Goal: Check status

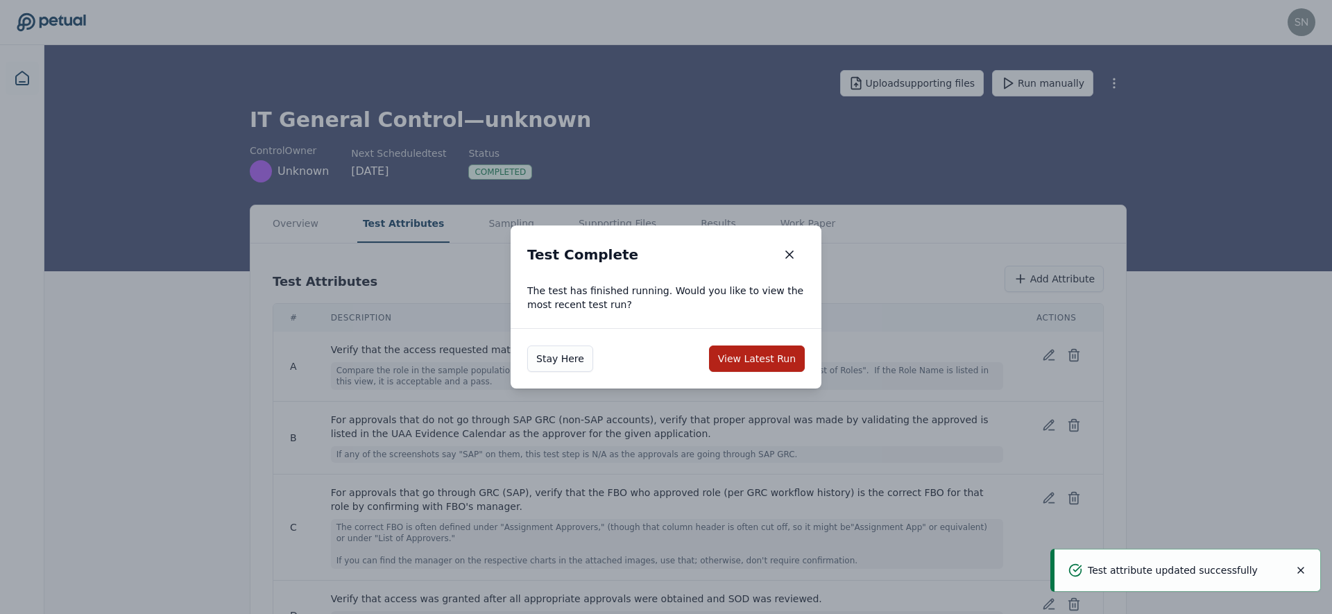
scroll to position [37, 0]
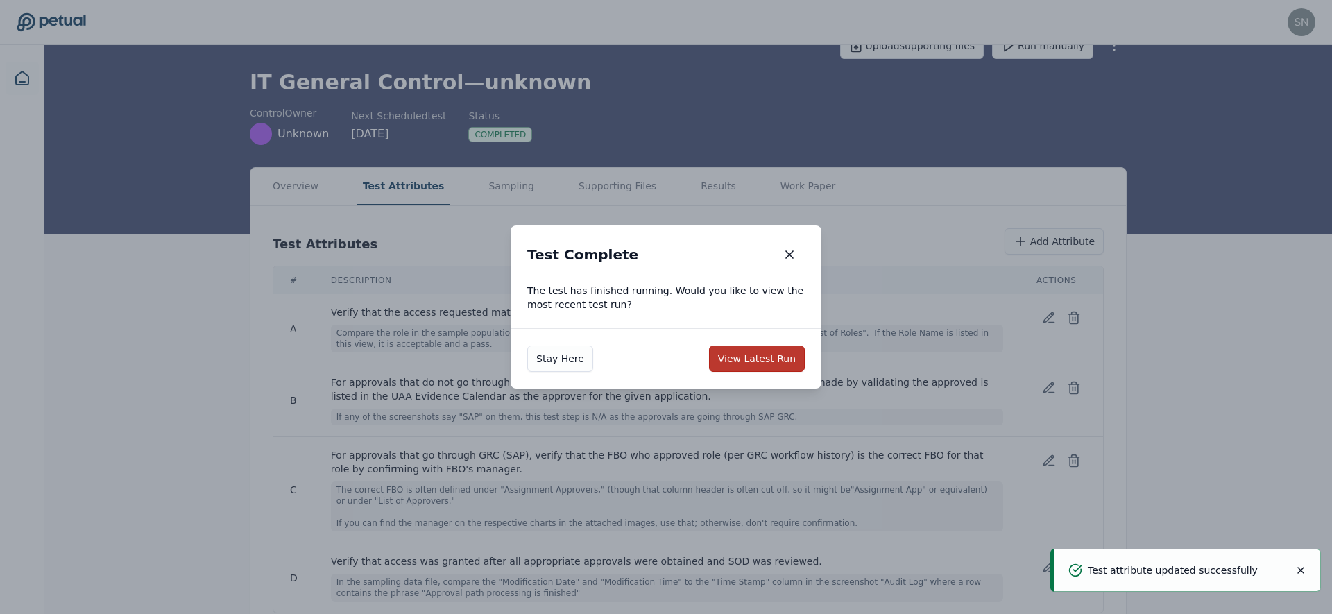
click at [763, 359] on button "View Latest Run" at bounding box center [757, 358] width 96 height 26
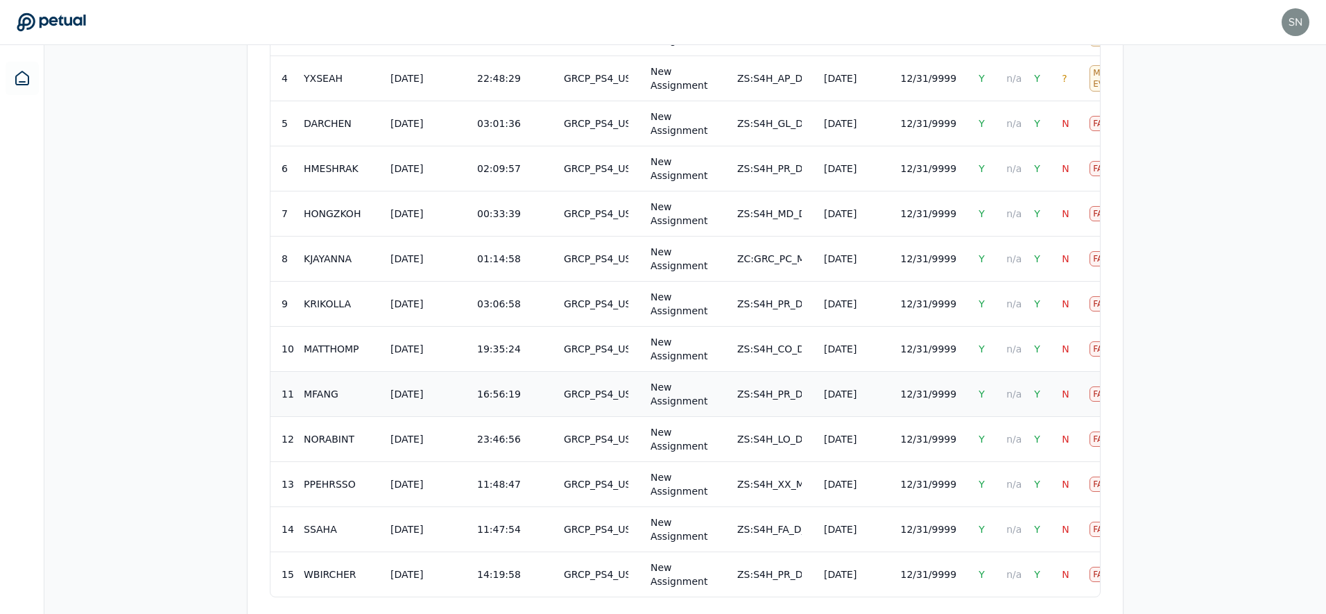
scroll to position [774, 0]
click at [842, 409] on td "[DATE]" at bounding box center [851, 392] width 76 height 45
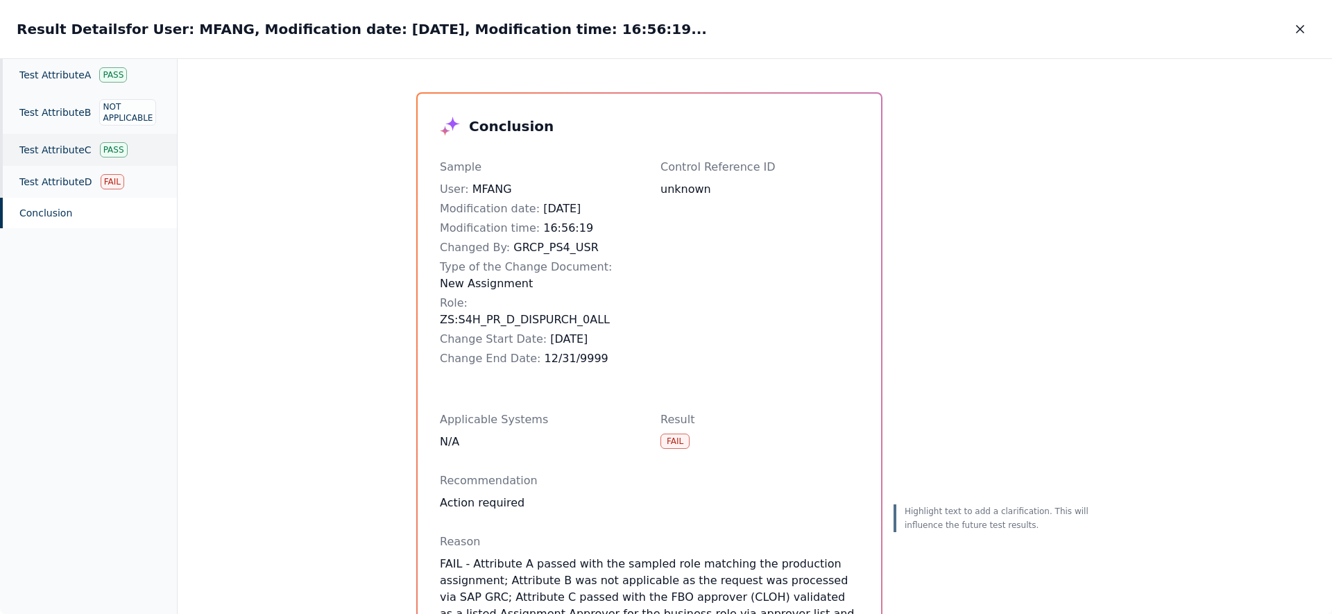
click at [82, 153] on div "Test Attribute C Pass" at bounding box center [88, 150] width 177 height 32
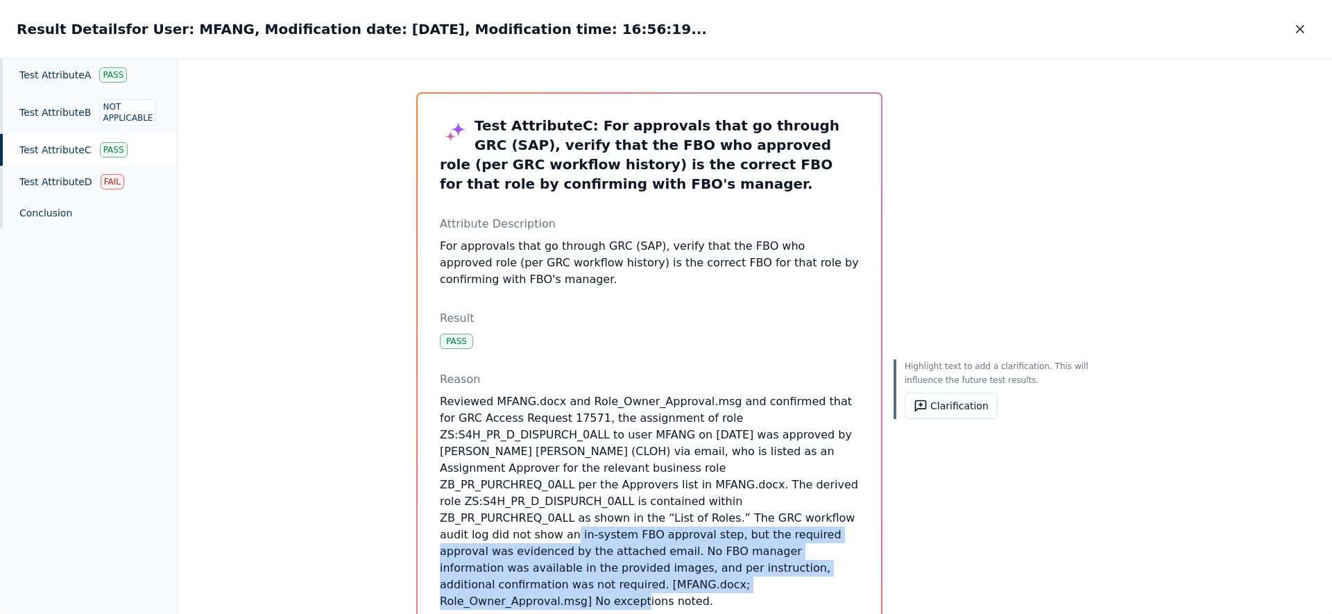
drag, startPoint x: 697, startPoint y: 546, endPoint x: 423, endPoint y: 519, distance: 275.4
drag, startPoint x: 423, startPoint y: 519, endPoint x: 702, endPoint y: 554, distance: 281.8
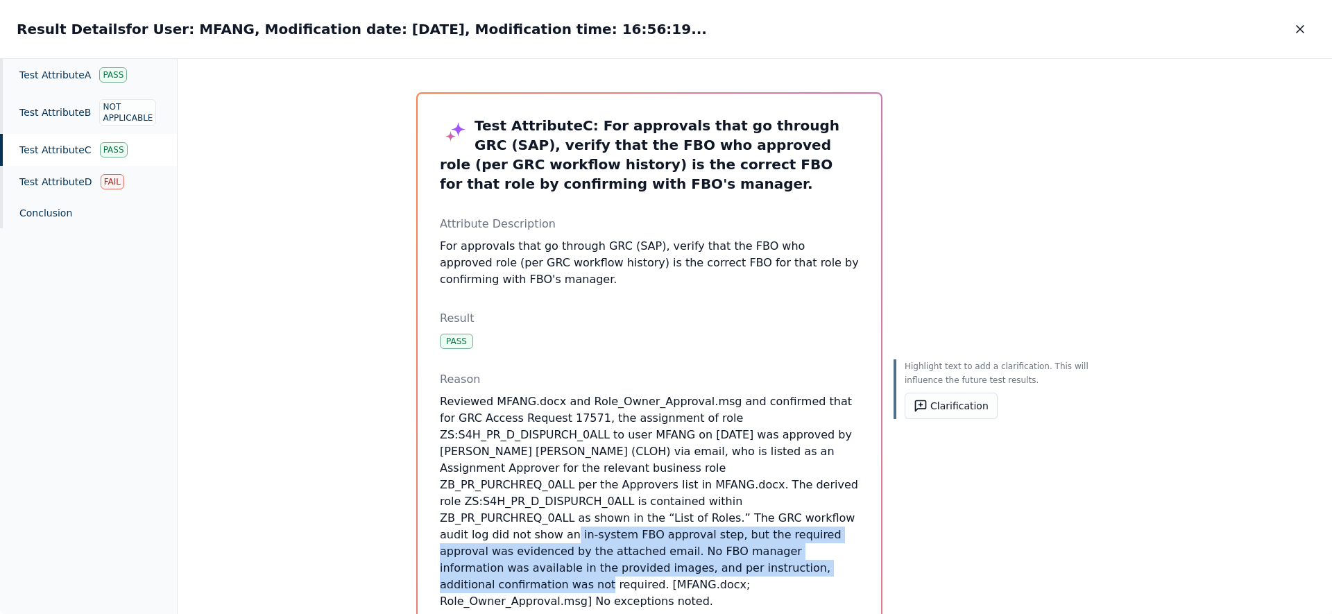
click at [702, 554] on p "Reviewed MFANG.docx and Role_Owner_Approval.msg and confirmed that for GRC Acce…" at bounding box center [649, 501] width 419 height 216
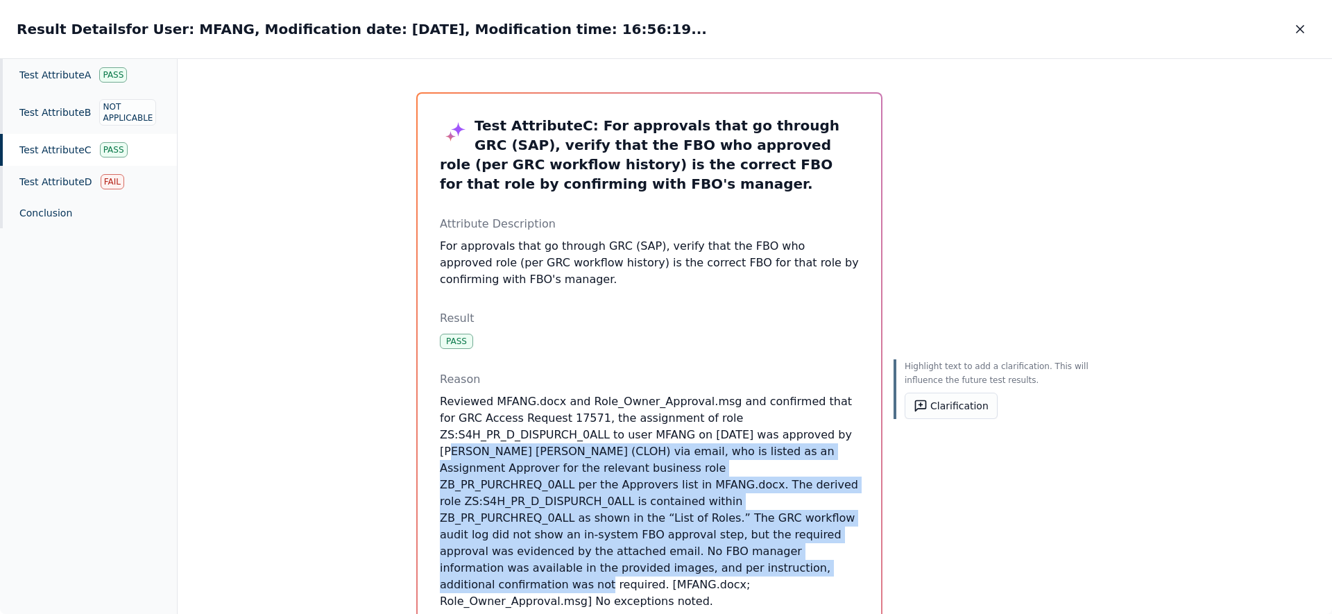
drag, startPoint x: 702, startPoint y: 554, endPoint x: 662, endPoint y: 439, distance: 122.0
click at [662, 439] on p "Reviewed MFANG.docx and Role_Owner_Approval.msg and confirmed that for GRC Acce…" at bounding box center [649, 501] width 419 height 216
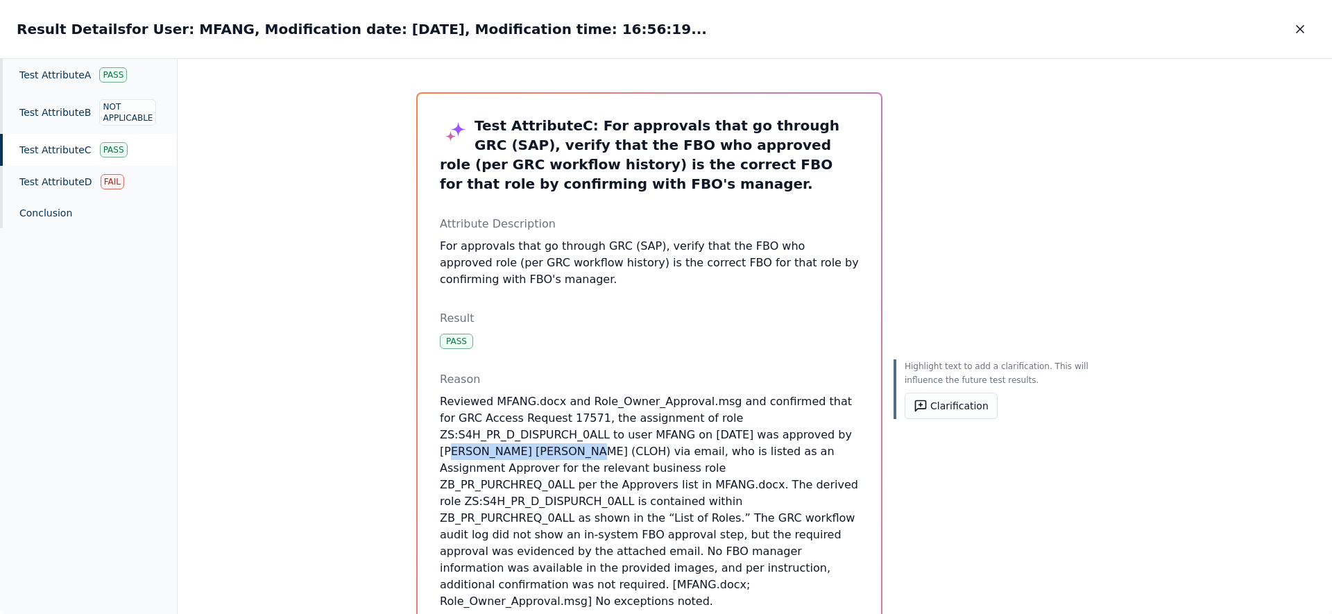
drag, startPoint x: 662, startPoint y: 439, endPoint x: 782, endPoint y: 440, distance: 120.0
click at [782, 440] on p "Reviewed MFANG.docx and Role_Owner_Approval.msg and confirmed that for GRC Acce…" at bounding box center [649, 501] width 419 height 216
click at [1300, 31] on icon "button" at bounding box center [1300, 29] width 14 height 14
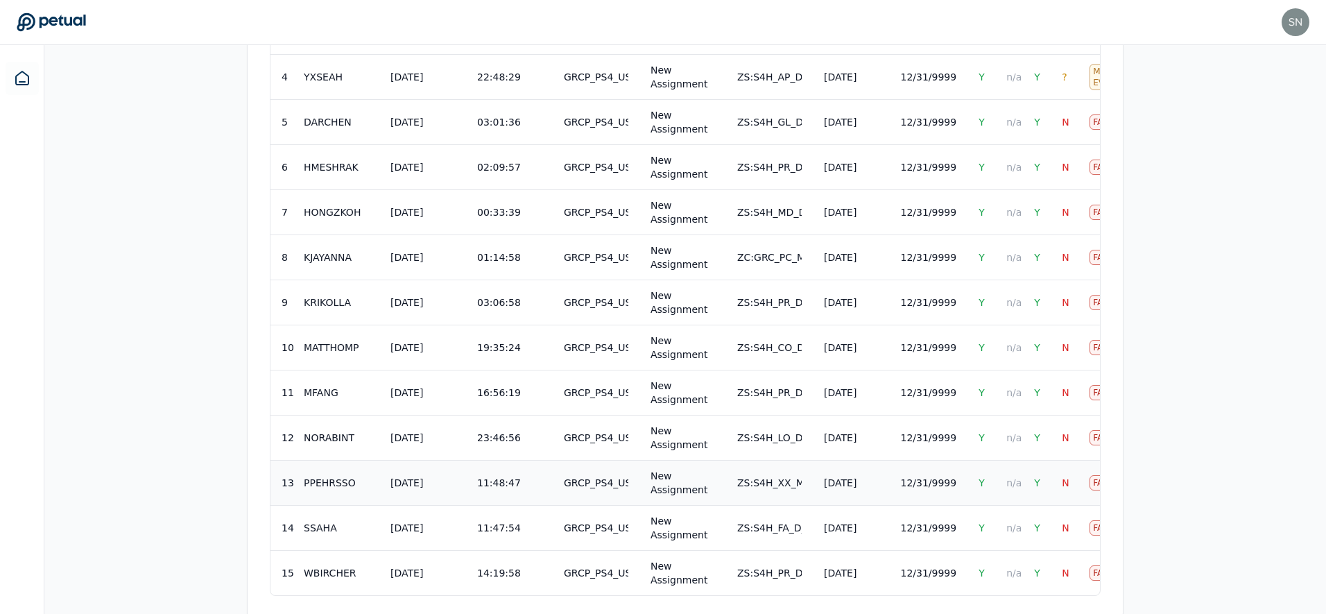
click at [611, 493] on td "GRCP_PS4_USR" at bounding box center [596, 482] width 87 height 45
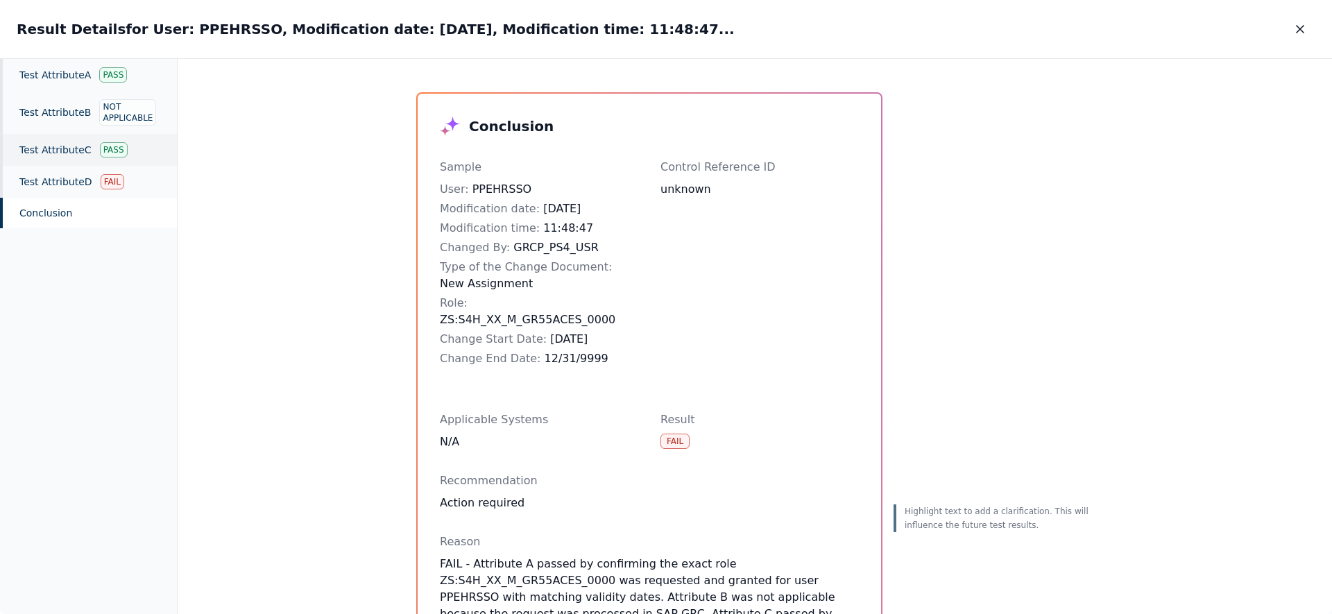
click at [76, 143] on div "Test Attribute C Pass" at bounding box center [88, 150] width 177 height 32
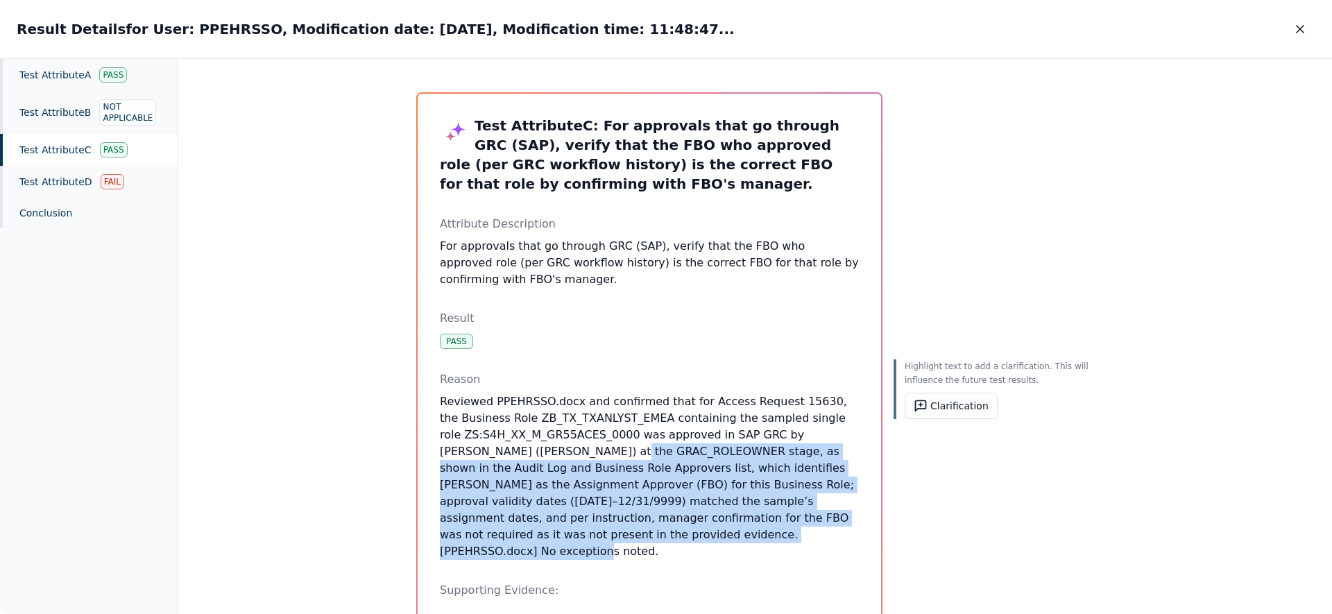
drag, startPoint x: 647, startPoint y: 535, endPoint x: 515, endPoint y: 450, distance: 156.4
click at [515, 450] on p "Reviewed PPEHRSSO.docx and confirmed that for Access Request 15630, the Busines…" at bounding box center [649, 476] width 419 height 167
drag, startPoint x: 515, startPoint y: 450, endPoint x: 578, endPoint y: 537, distance: 107.4
click at [578, 537] on p "Reviewed PPEHRSSO.docx and confirmed that for Access Request 15630, the Busines…" at bounding box center [649, 476] width 419 height 167
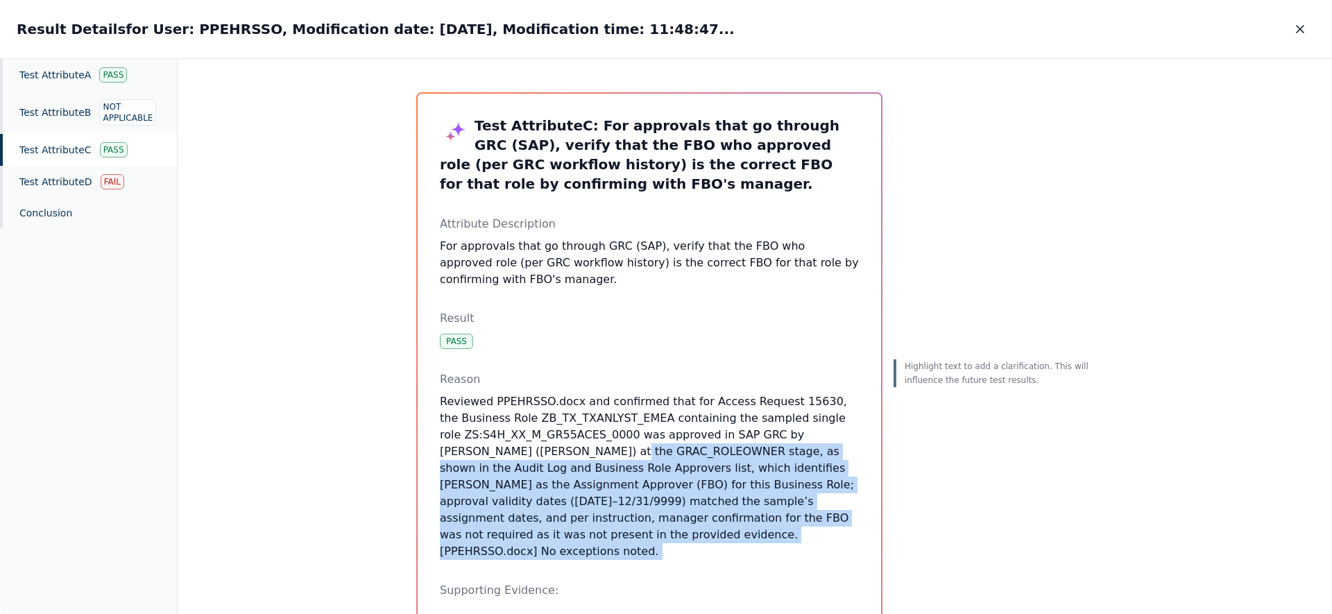
click at [578, 537] on p "Reviewed PPEHRSSO.docx and confirmed that for Access Request 15630, the Busines…" at bounding box center [649, 476] width 419 height 167
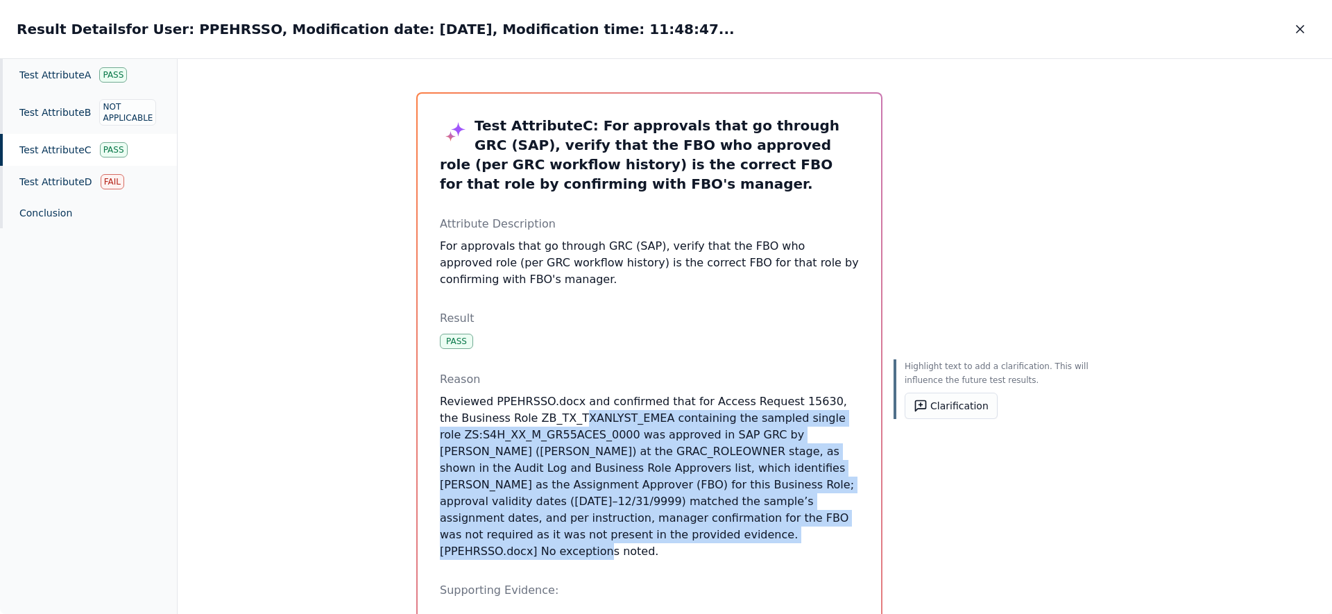
drag, startPoint x: 579, startPoint y: 501, endPoint x: 556, endPoint y: 422, distance: 82.3
click at [556, 422] on p "Reviewed PPEHRSSO.docx and confirmed that for Access Request 15630, the Busines…" at bounding box center [649, 476] width 419 height 167
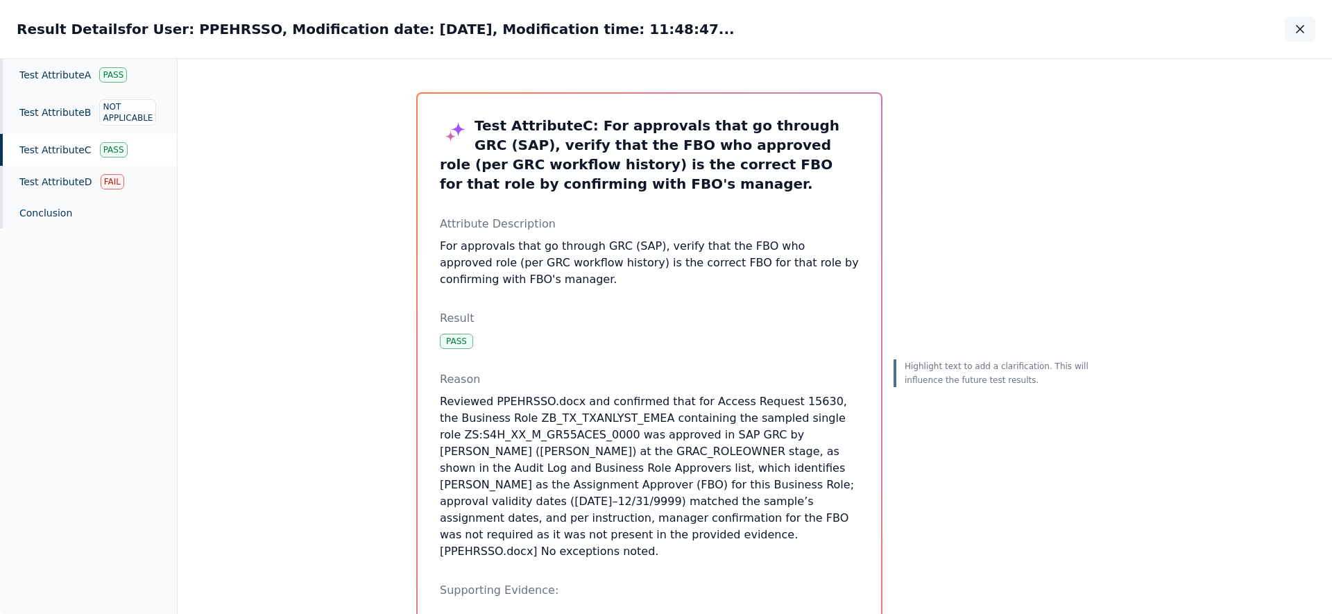
click at [1302, 30] on icon "button" at bounding box center [1300, 29] width 14 height 14
